Goal: Book appointment/travel/reservation

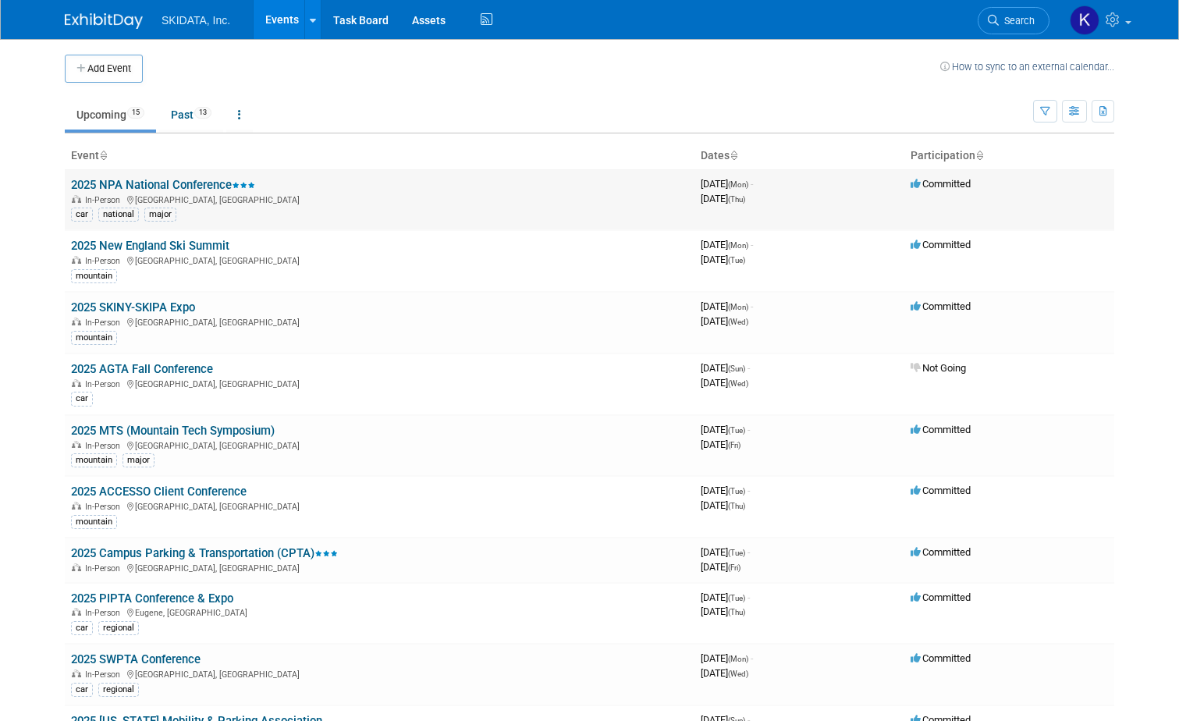
click at [174, 180] on link "2025 NPA National Conference" at bounding box center [163, 185] width 184 height 14
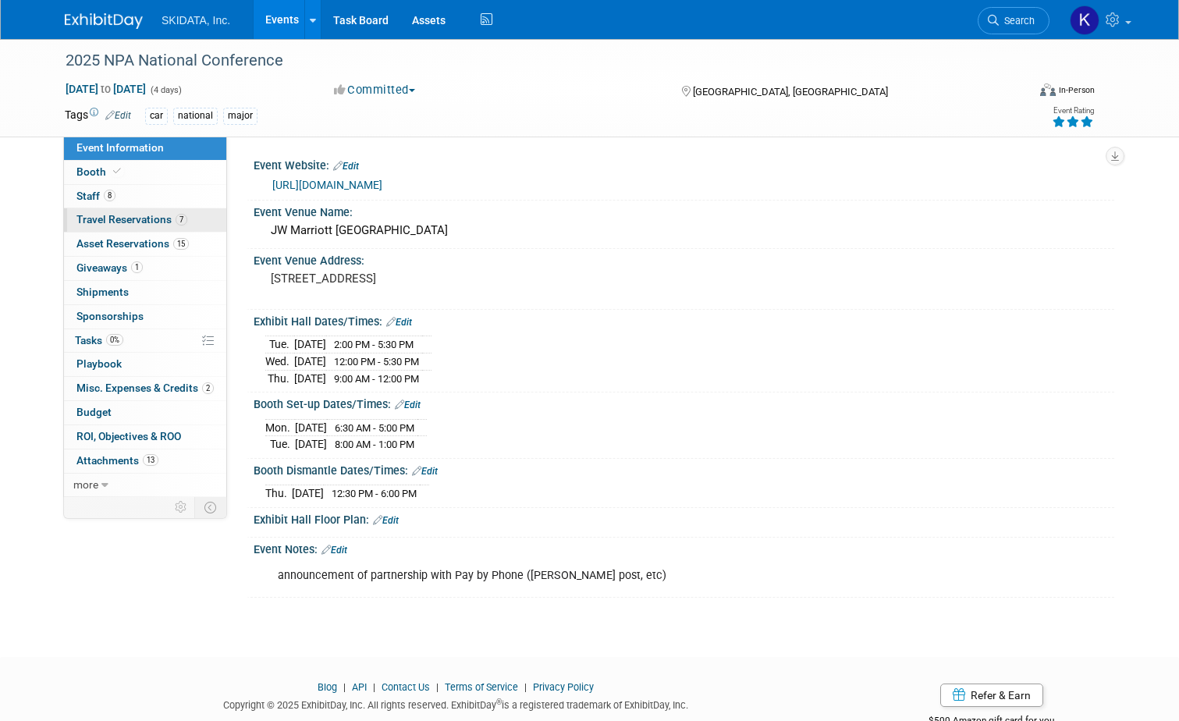
click at [122, 217] on span "Travel Reservations 7" at bounding box center [131, 219] width 111 height 12
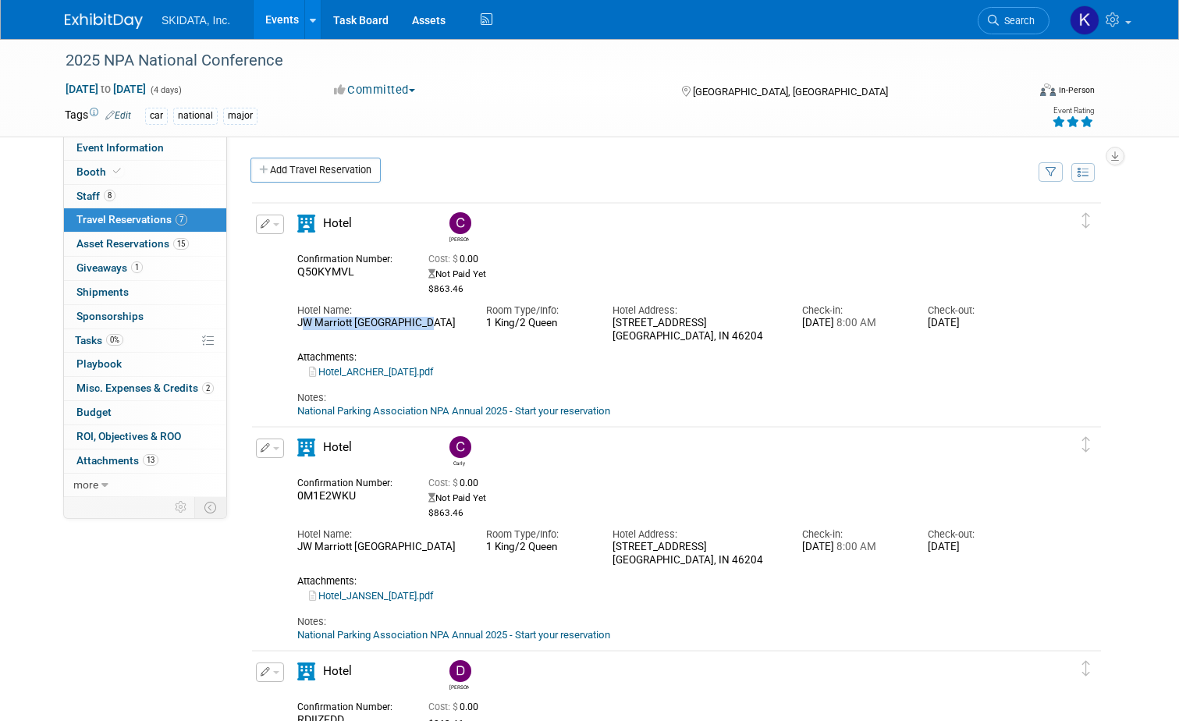
drag, startPoint x: 288, startPoint y: 328, endPoint x: 424, endPoint y: 329, distance: 135.8
click at [424, 329] on div "JW Marriott Indianapolis" at bounding box center [379, 323] width 165 height 13
copy div "JW Marriott Indianapolis"
drag, startPoint x: 612, startPoint y: 326, endPoint x: 722, endPoint y: 343, distance: 112.0
click at [722, 343] on div "10 South West St Indianapolis, IN 46204" at bounding box center [694, 330] width 165 height 27
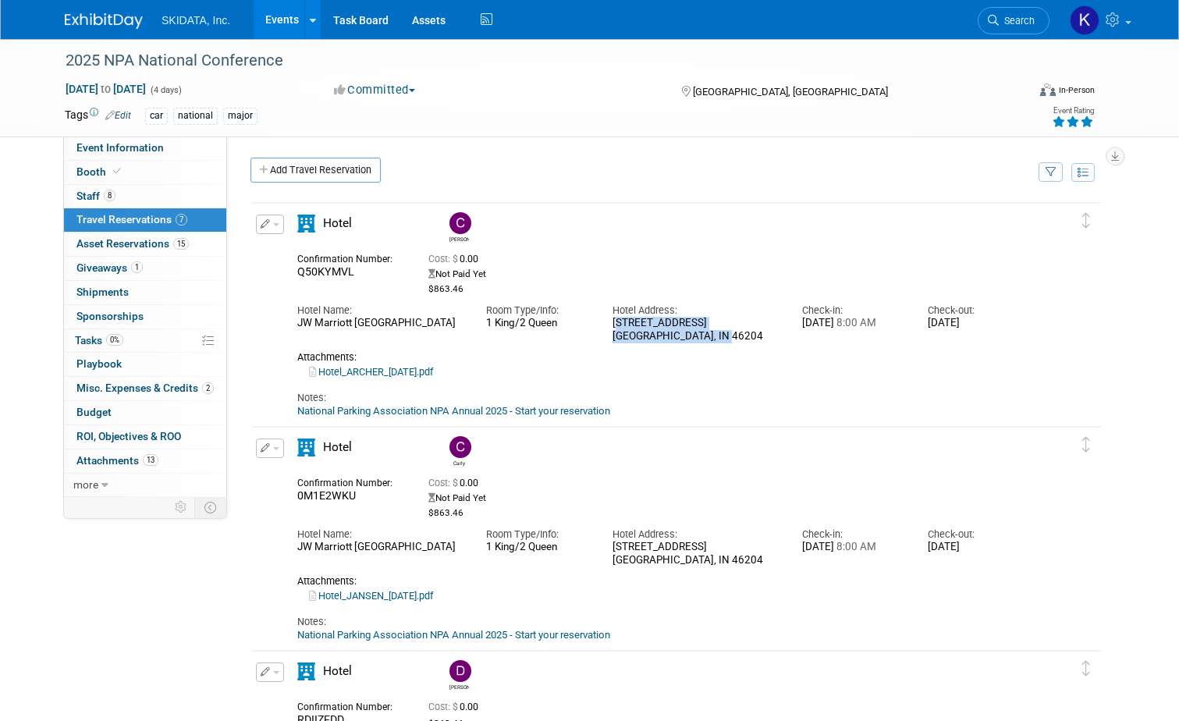
copy div "10 South West St Indianapolis, IN 46204"
click at [835, 378] on div "Hotel_ARCHER_08.18.25.pdf" at bounding box center [663, 372] width 733 height 14
click at [371, 410] on link "National Parking Association NPA Annual 2025 - Start your reservation" at bounding box center [453, 411] width 313 height 12
